Goal: Transaction & Acquisition: Book appointment/travel/reservation

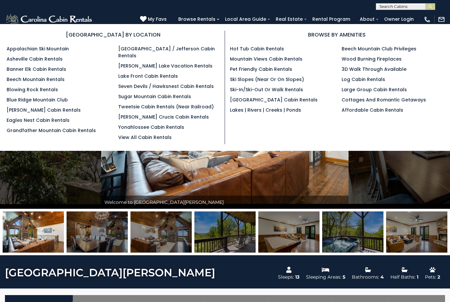
click at [40, 90] on link "Blowing Rock Rentals" at bounding box center [32, 89] width 51 height 7
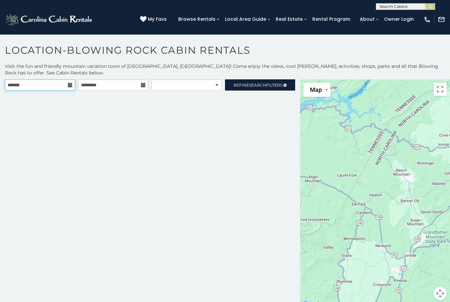
click at [66, 82] on input "text" at bounding box center [40, 84] width 70 height 11
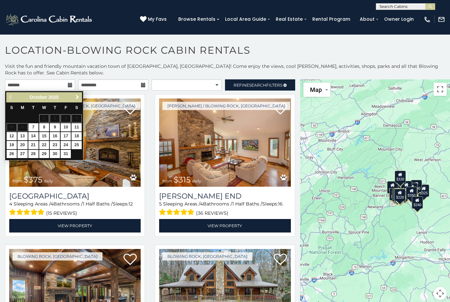
click at [81, 97] on link "Next" at bounding box center [77, 97] width 8 height 8
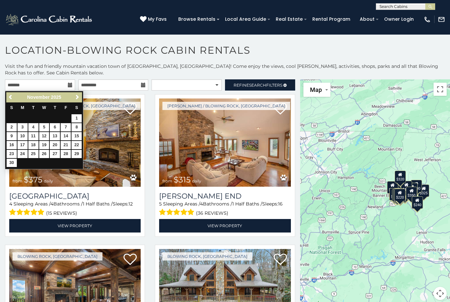
click at [76, 96] on span "Next" at bounding box center [77, 97] width 5 height 5
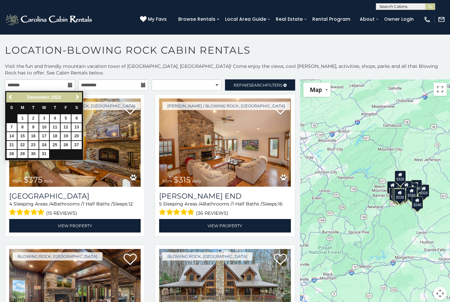
click at [74, 101] on div "Previous Next December 2025" at bounding box center [44, 97] width 76 height 10
click at [77, 100] on span "Next" at bounding box center [77, 97] width 5 height 5
click at [76, 98] on span "Next" at bounding box center [77, 97] width 5 height 5
click at [76, 99] on span "Next" at bounding box center [77, 97] width 5 height 5
click at [74, 97] on link "Next" at bounding box center [77, 97] width 8 height 8
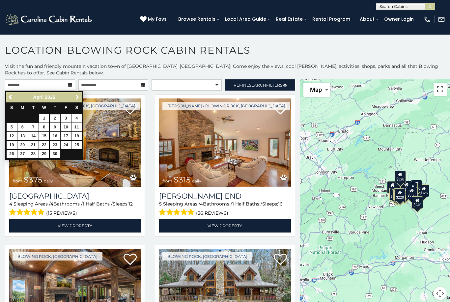
click at [58, 119] on link "2" at bounding box center [55, 118] width 10 height 8
type input "**********"
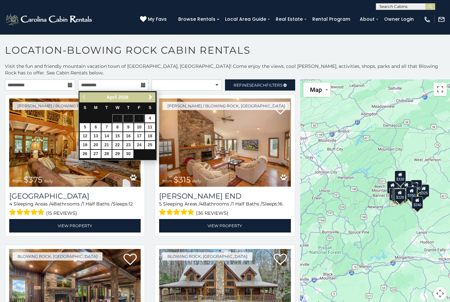
click at [105, 128] on link "7" at bounding box center [106, 127] width 10 height 8
type input "**********"
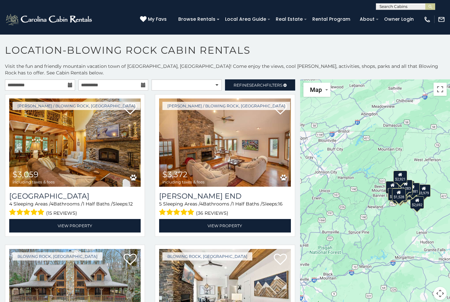
click at [264, 83] on span "Search" at bounding box center [257, 85] width 17 height 5
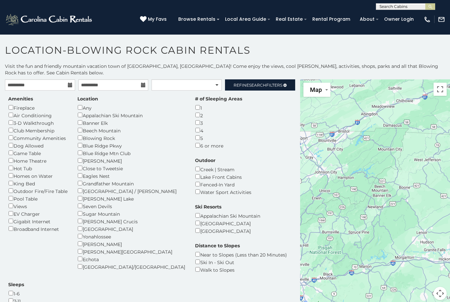
click at [268, 83] on span "Refine Search Filters" at bounding box center [258, 85] width 49 height 5
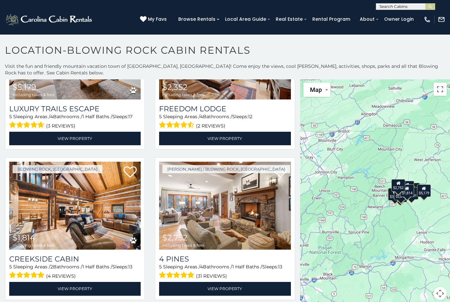
scroll to position [991, 0]
click at [107, 289] on link "View Property" at bounding box center [74, 289] width 131 height 14
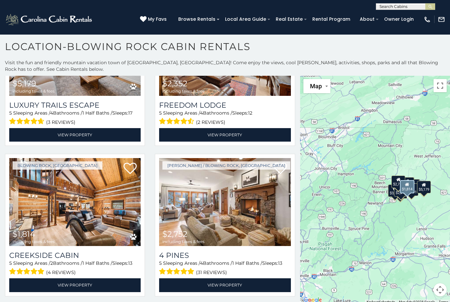
click at [226, 285] on link "View Property" at bounding box center [224, 285] width 131 height 14
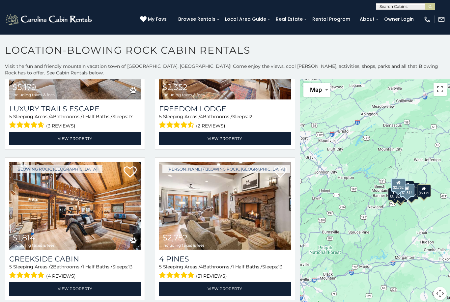
scroll to position [25, 0]
